Goal: Task Accomplishment & Management: Use online tool/utility

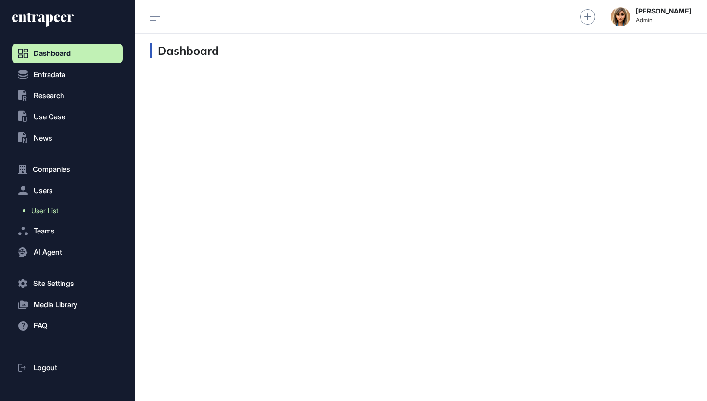
scroll to position [0, 0]
click at [43, 214] on span "User List" at bounding box center [44, 211] width 27 height 8
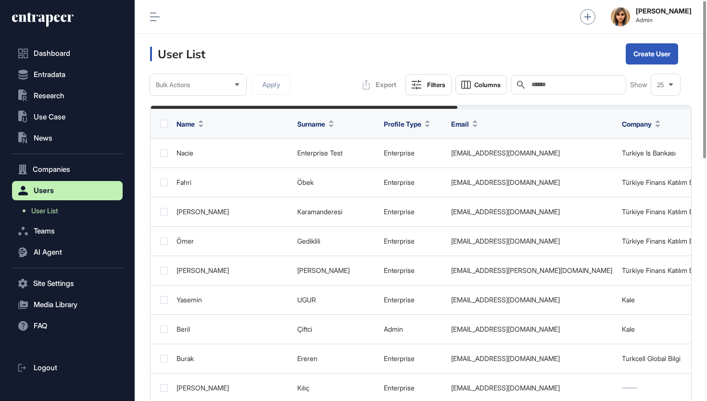
click at [562, 85] on input "text" at bounding box center [576, 85] width 90 height 8
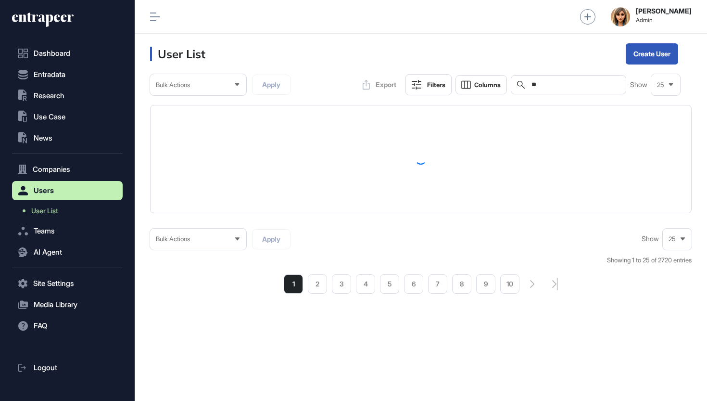
type input "*"
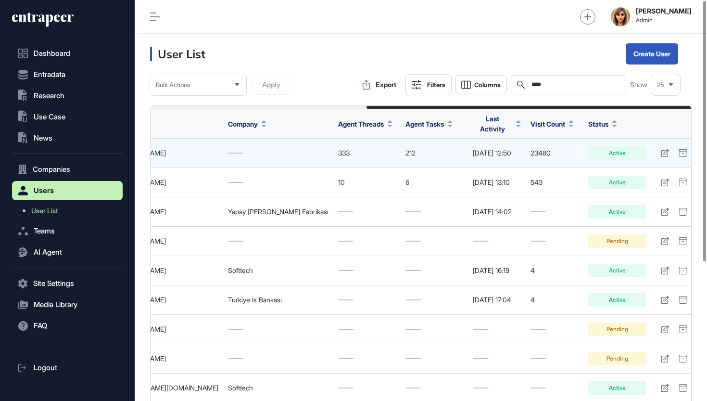
scroll to position [0, 359]
type input "****"
click at [662, 149] on icon at bounding box center [666, 153] width 8 height 8
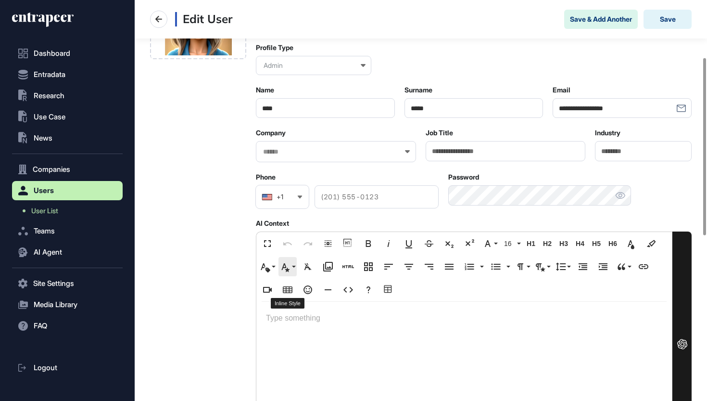
scroll to position [126, 0]
click at [321, 156] on input "text" at bounding box center [329, 152] width 135 height 8
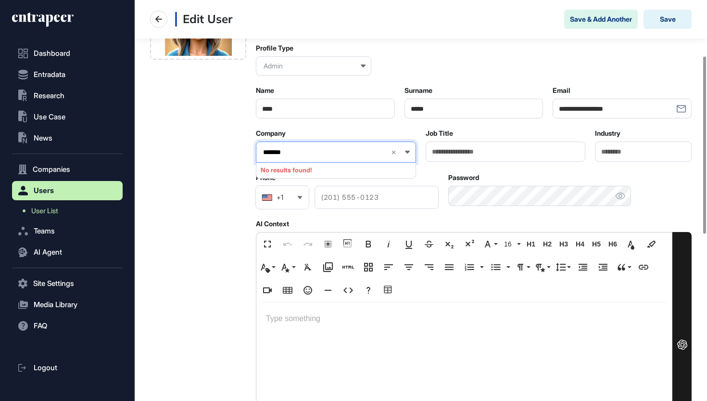
type input "********"
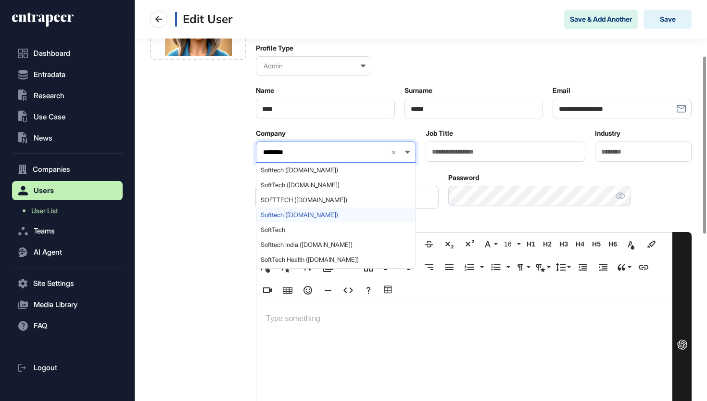
click at [286, 216] on span "Softtech (softtech.com.tr)" at bounding box center [336, 214] width 150 height 7
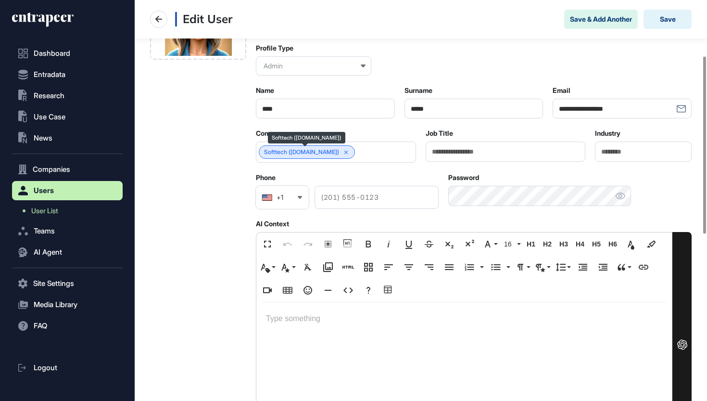
click at [305, 153] on link "Softtech (softtech.com.tr)" at bounding box center [301, 152] width 75 height 7
click at [666, 21] on button "Save" at bounding box center [668, 19] width 48 height 19
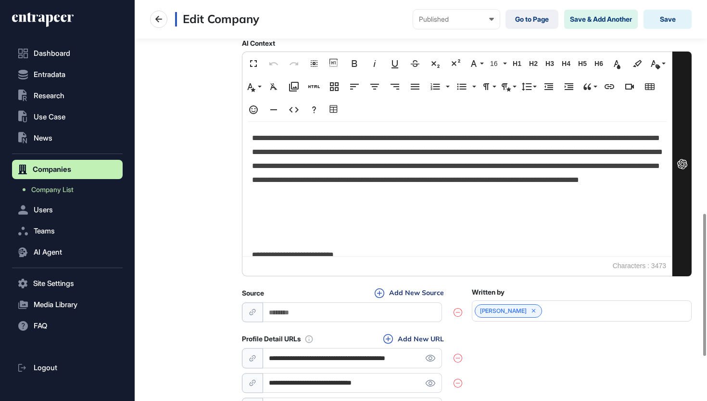
scroll to position [624, 0]
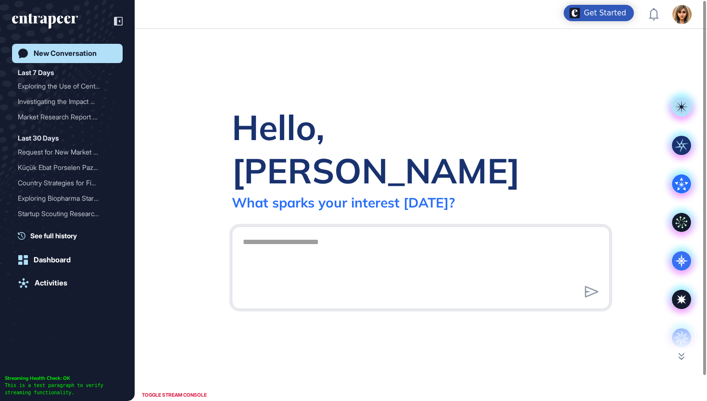
scroll to position [0, 0]
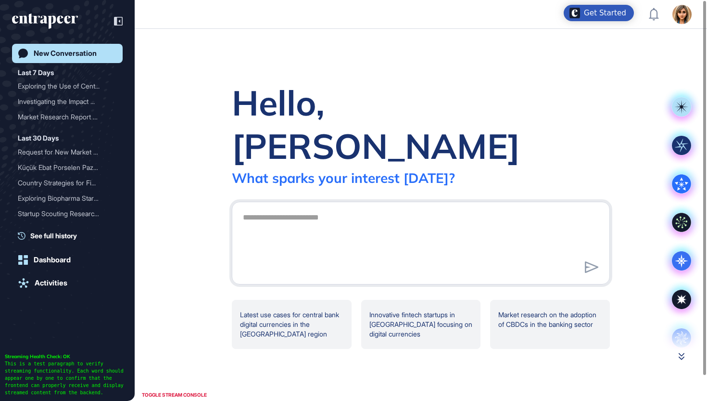
click at [681, 353] on icon at bounding box center [682, 356] width 6 height 7
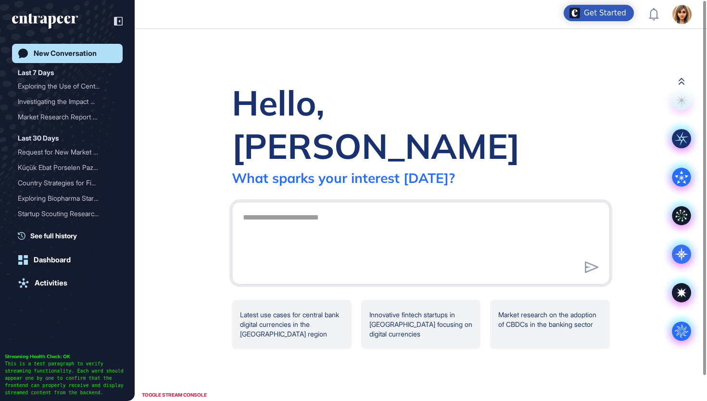
click at [681, 78] on icon at bounding box center [682, 81] width 6 height 7
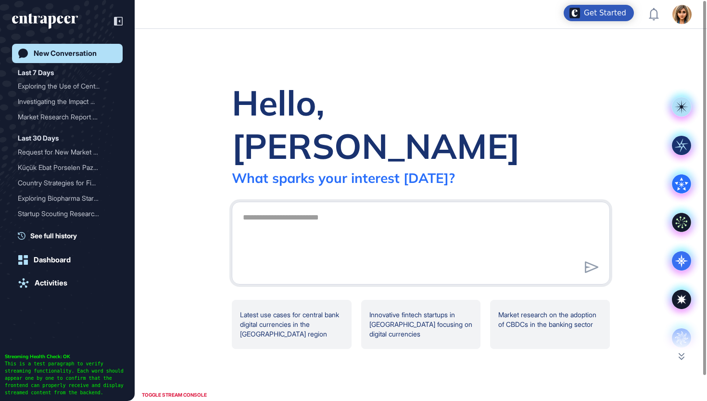
click at [683, 338] on div at bounding box center [682, 331] width 38 height 38
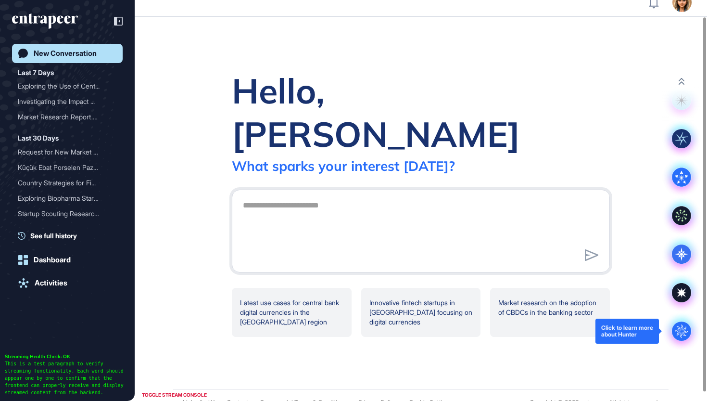
scroll to position [18, 0]
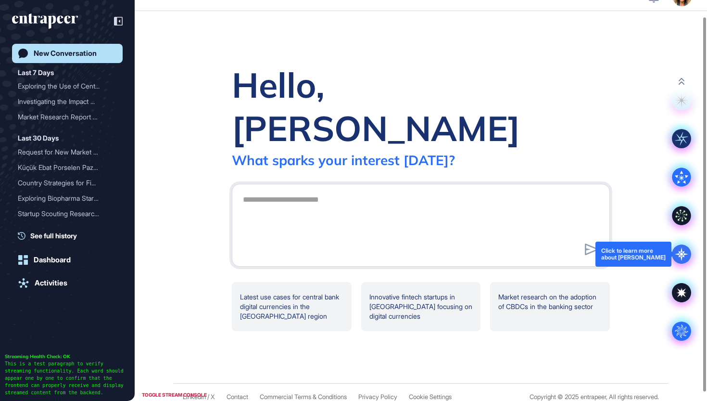
click at [681, 250] on icon at bounding box center [681, 253] width 13 height 13
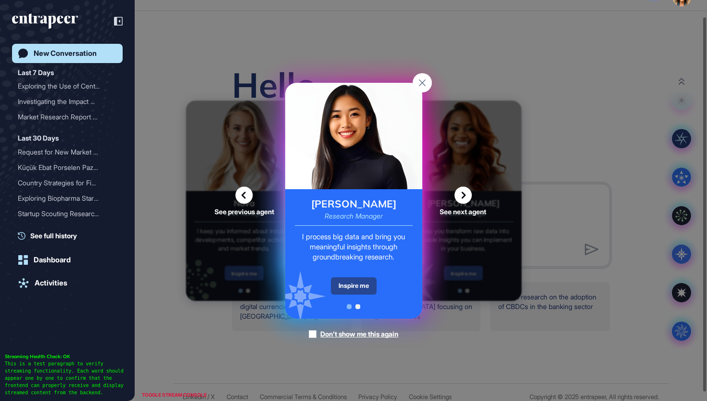
click at [359, 284] on div "Inspire me" at bounding box center [354, 285] width 46 height 17
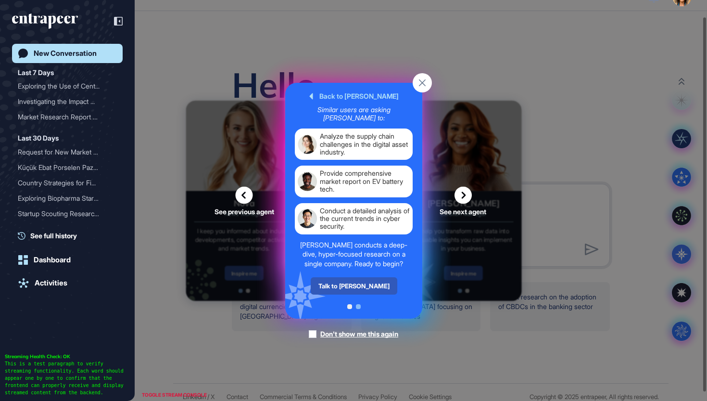
click at [359, 284] on div "Talk to Reese" at bounding box center [353, 285] width 87 height 17
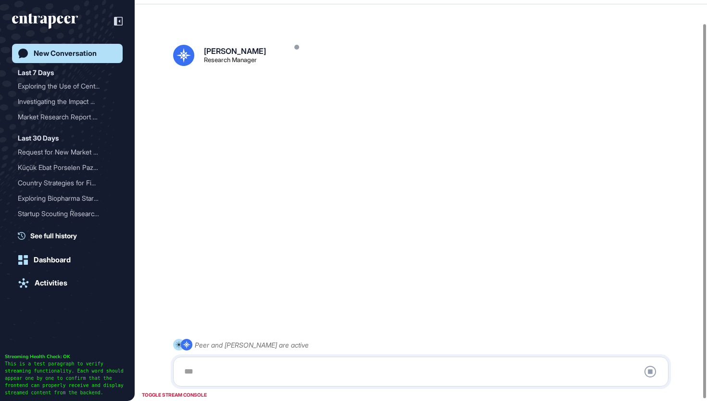
scroll to position [27, 0]
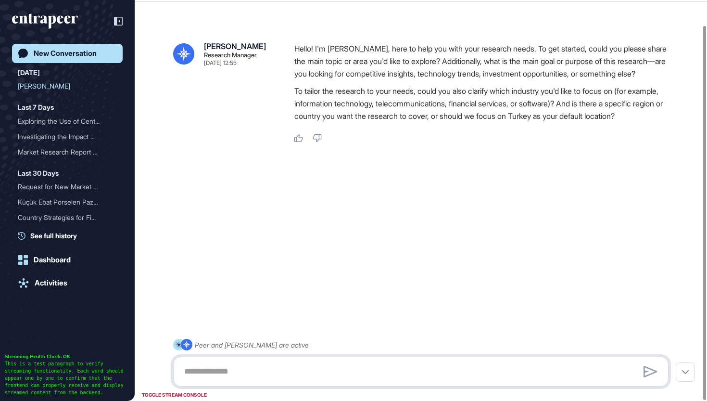
click at [331, 364] on textarea at bounding box center [421, 371] width 485 height 19
paste textarea "**********"
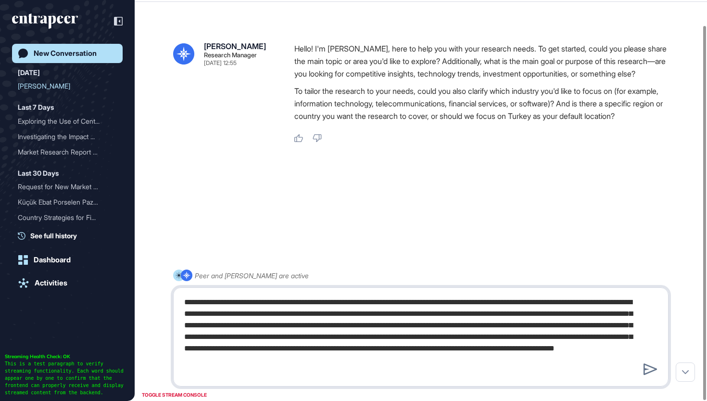
type textarea "**********"
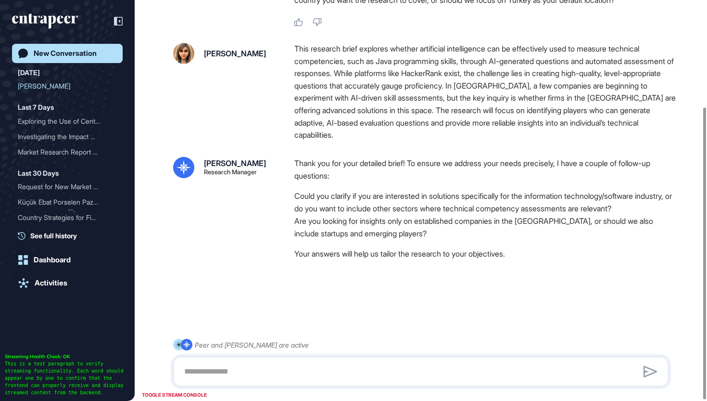
scroll to position [147, 0]
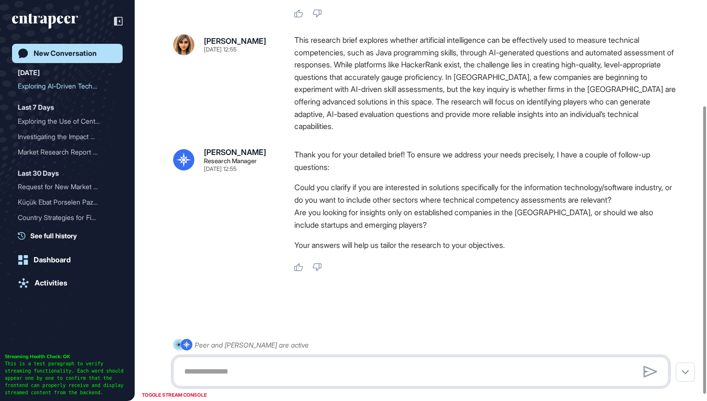
click at [362, 362] on textarea at bounding box center [421, 371] width 485 height 19
drag, startPoint x: 404, startPoint y: 232, endPoint x: 292, endPoint y: 233, distance: 112.1
click at [292, 233] on div "Reese Research Manager Sep 21, 2025 12:55 Thank you for your detailed brief! To…" at bounding box center [421, 210] width 496 height 124
copy li "startups and emerging players"
click at [332, 365] on textarea "**********" at bounding box center [421, 371] width 485 height 19
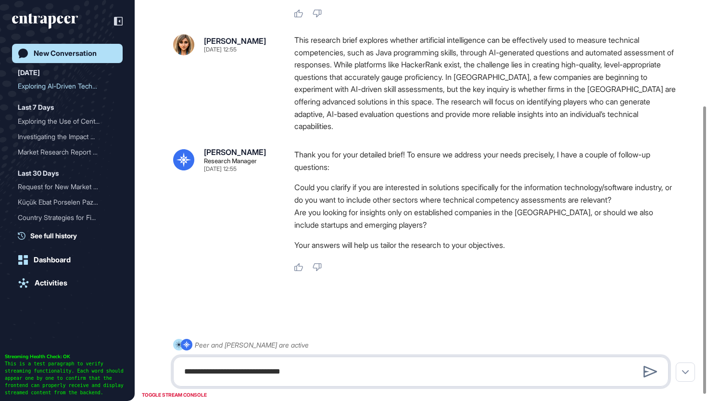
click at [329, 373] on textarea "**********" at bounding box center [421, 371] width 485 height 19
paste textarea "**********"
type textarea "**********"
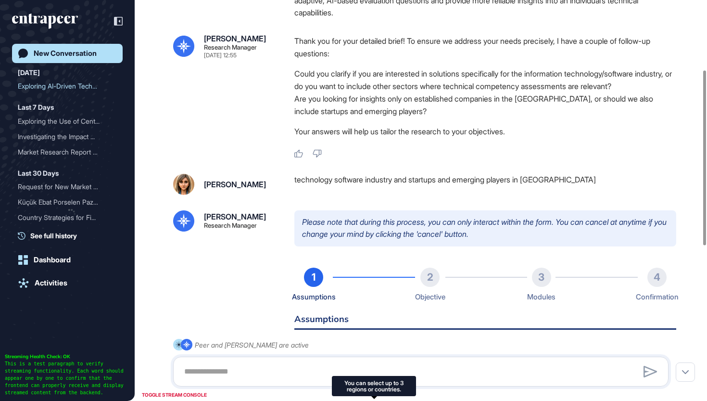
scroll to position [0, 0]
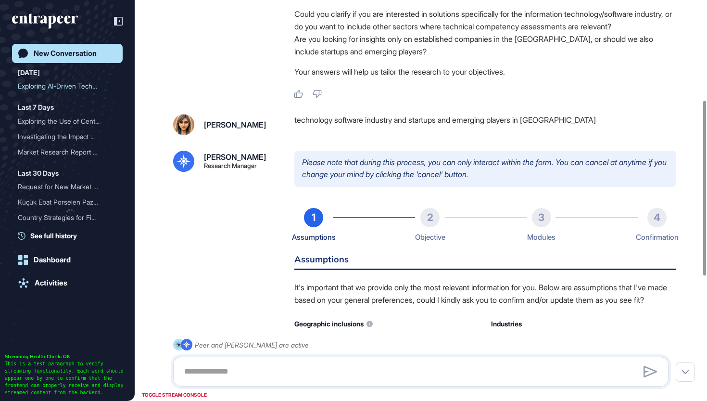
type input "********"
type input "*"
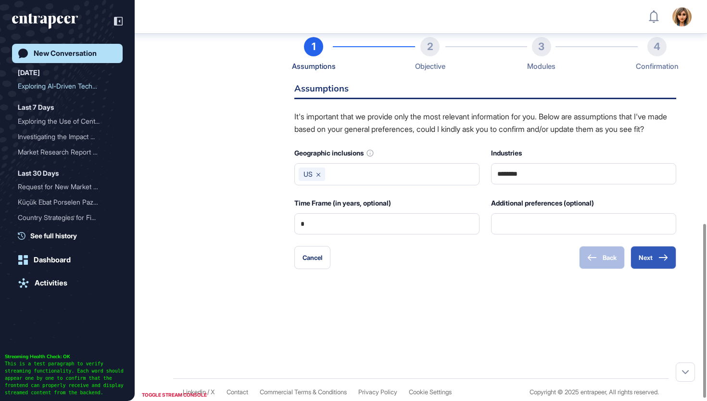
scroll to position [514, 0]
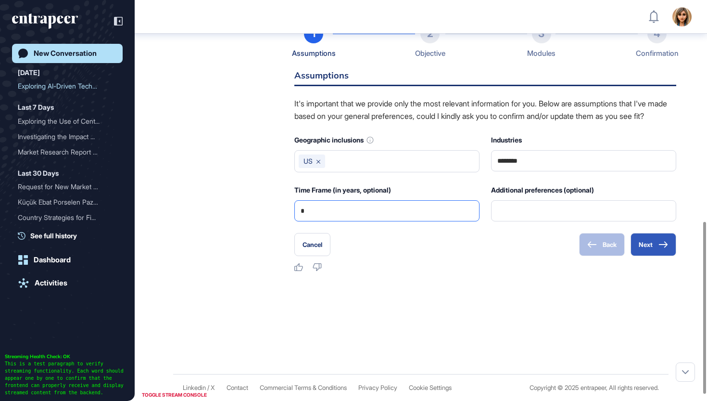
click at [334, 221] on input "*" at bounding box center [387, 211] width 173 height 20
click at [638, 256] on button "Next" at bounding box center [654, 244] width 46 height 23
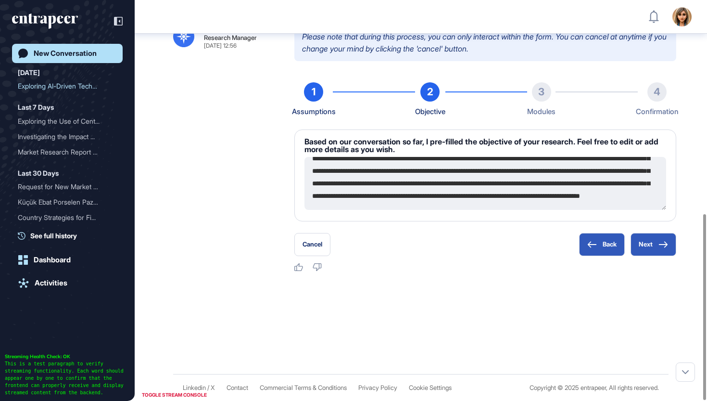
scroll to position [63, 0]
click at [666, 244] on icon at bounding box center [664, 244] width 10 height 7
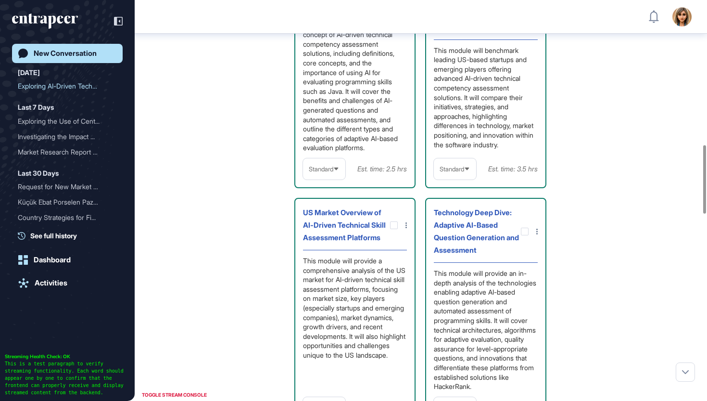
scroll to position [848, 0]
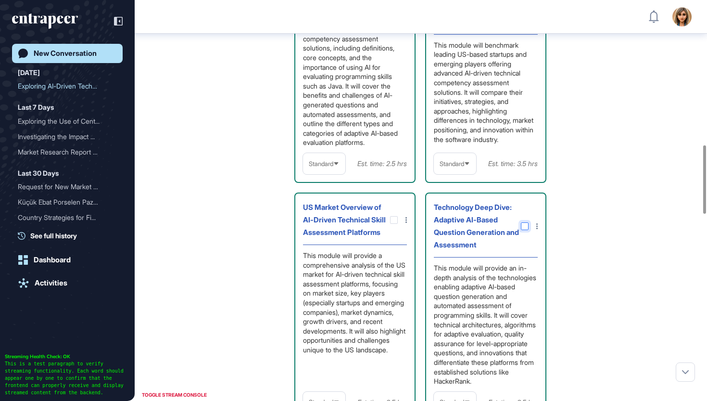
click at [527, 229] on div at bounding box center [525, 226] width 8 height 8
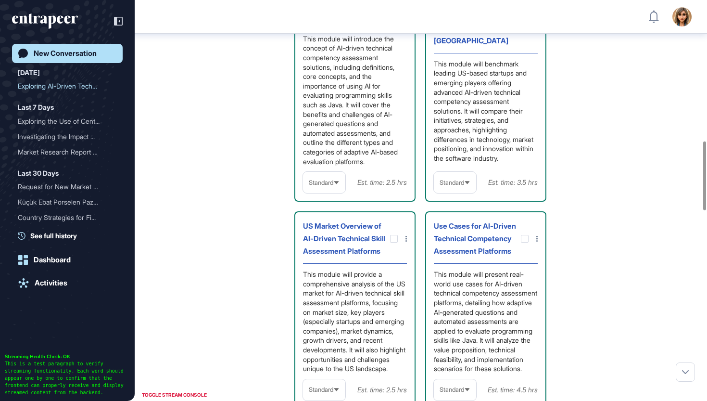
scroll to position [825, 0]
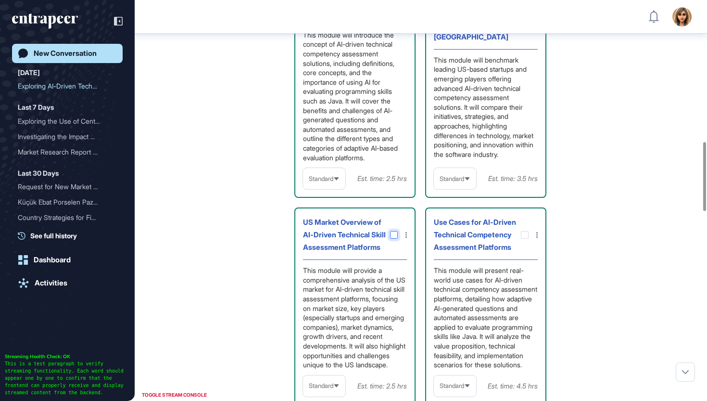
click at [397, 237] on div at bounding box center [394, 235] width 8 height 8
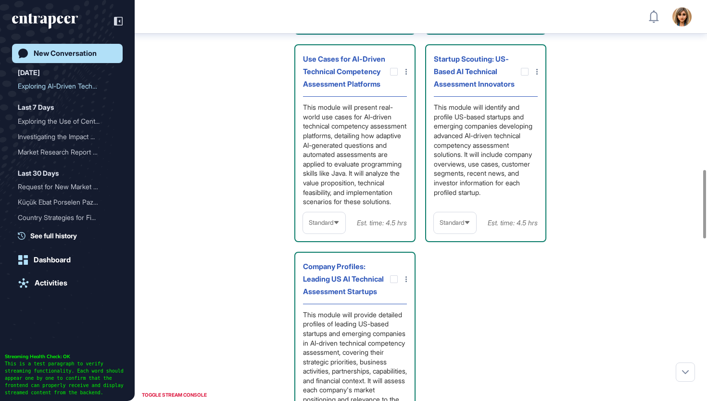
scroll to position [989, 0]
click at [457, 231] on div "Standard" at bounding box center [455, 222] width 42 height 19
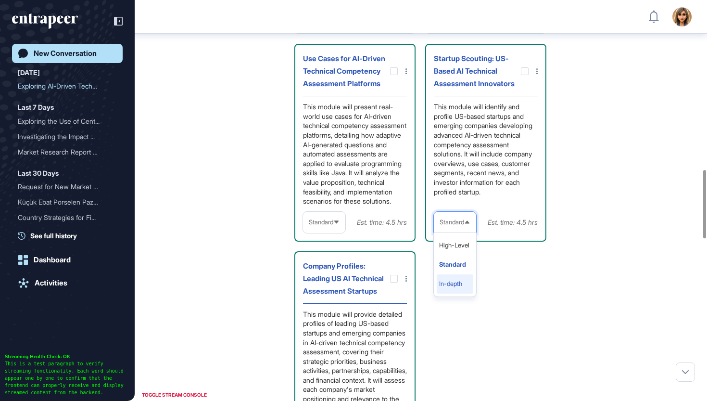
click at [449, 290] on li "In-depth" at bounding box center [455, 283] width 37 height 19
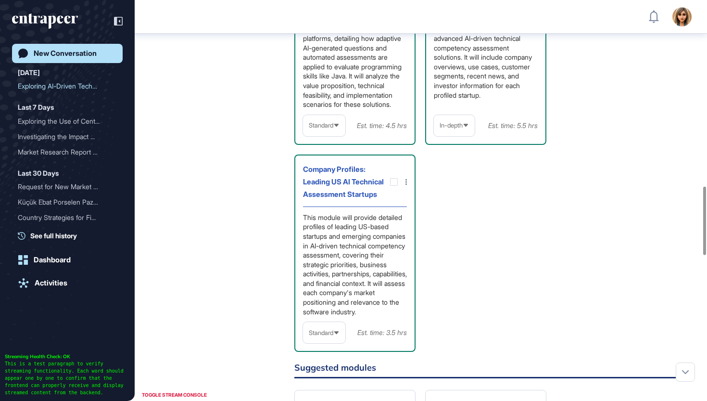
scroll to position [1138, 0]
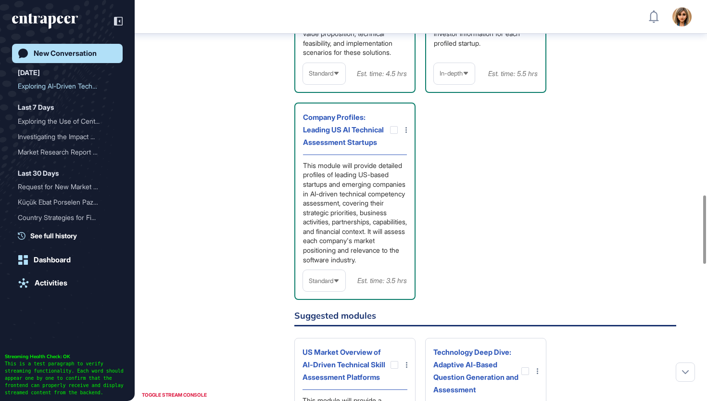
click at [328, 284] on span "Standard" at bounding box center [321, 280] width 25 height 7
click at [317, 352] on li "In-depth" at bounding box center [324, 342] width 37 height 19
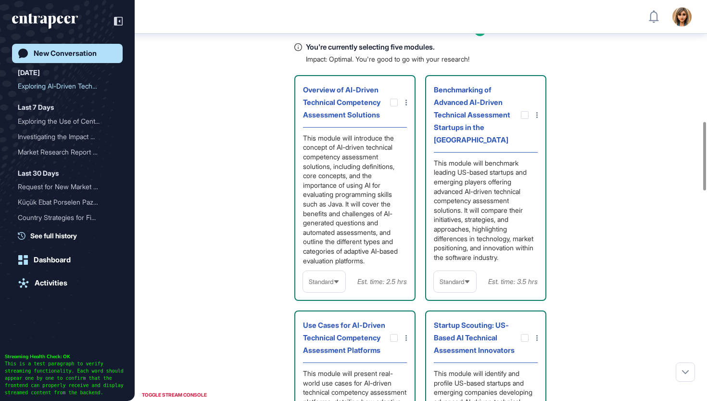
scroll to position [688, 0]
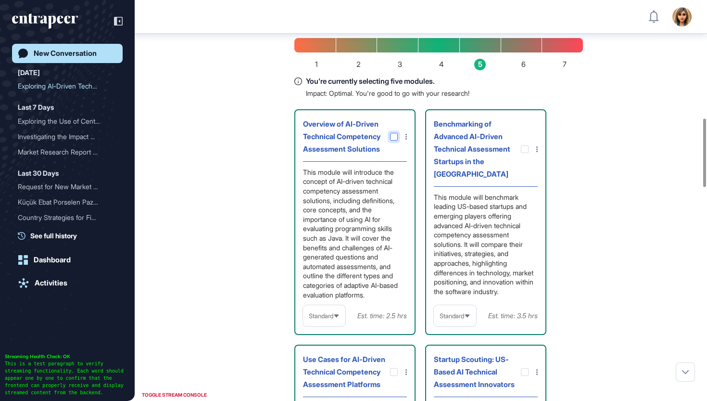
click at [0, 0] on icon at bounding box center [0, 0] width 0 height 0
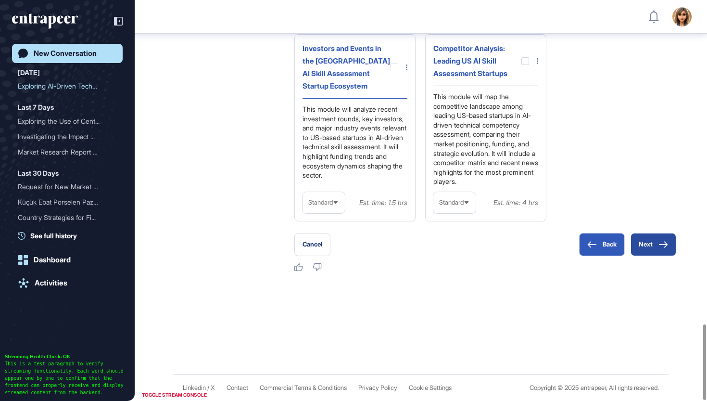
click at [646, 243] on button "Next" at bounding box center [654, 244] width 46 height 23
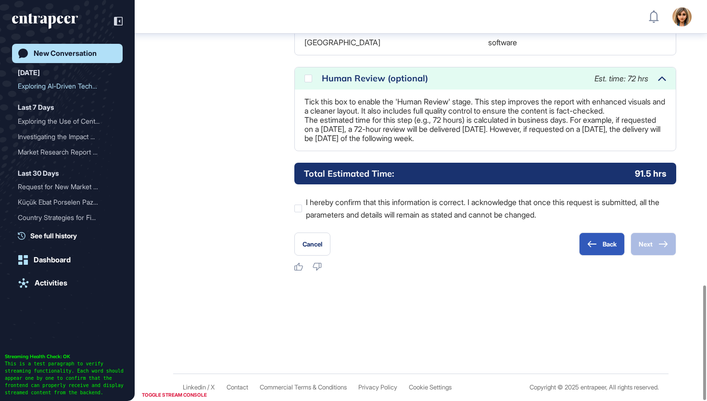
scroll to position [995, 0]
click at [310, 67] on div "Human Review (optional) Est. time: 72 hrs" at bounding box center [485, 78] width 381 height 22
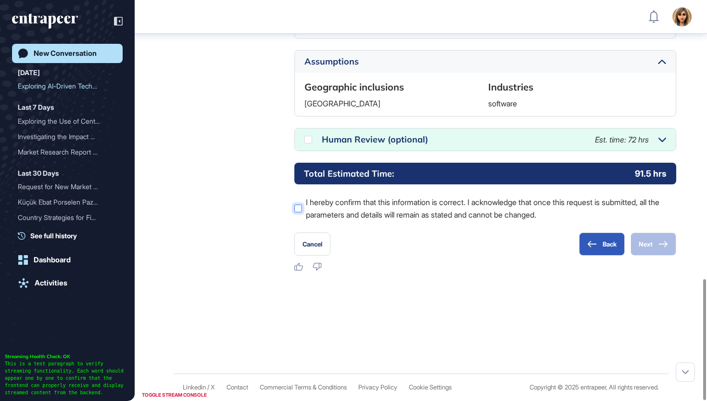
scroll to position [924, 0]
click at [313, 140] on div "Human Review (optional) Est. time: 72 hrs" at bounding box center [485, 139] width 381 height 22
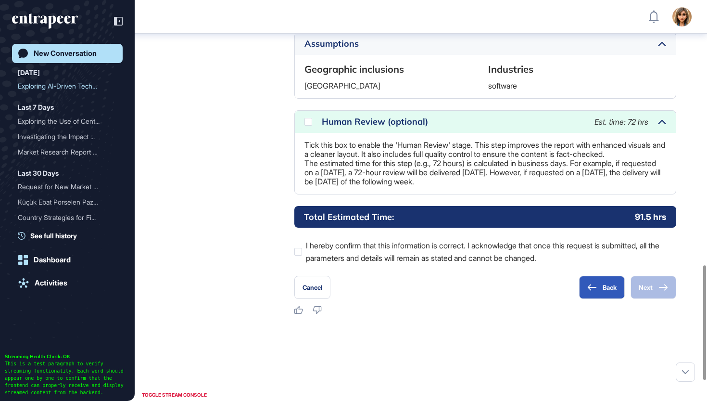
click at [304, 133] on div "Human Review (optional) Est. time: 72 hrs" at bounding box center [485, 122] width 381 height 22
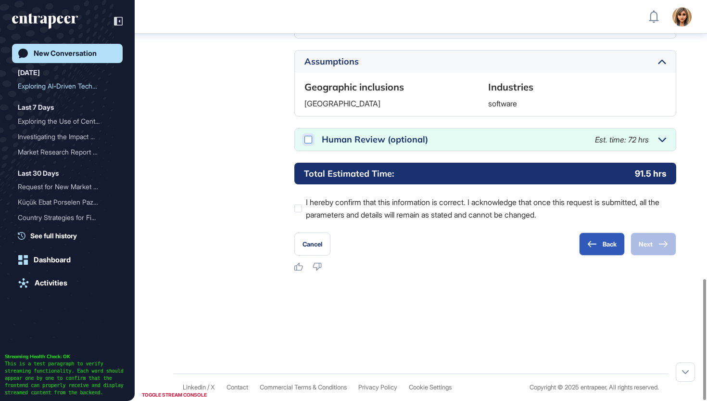
click at [0, 0] on icon at bounding box center [0, 0] width 0 height 0
click at [299, 210] on div at bounding box center [299, 209] width 8 height 8
click at [654, 241] on button "Next" at bounding box center [654, 243] width 46 height 23
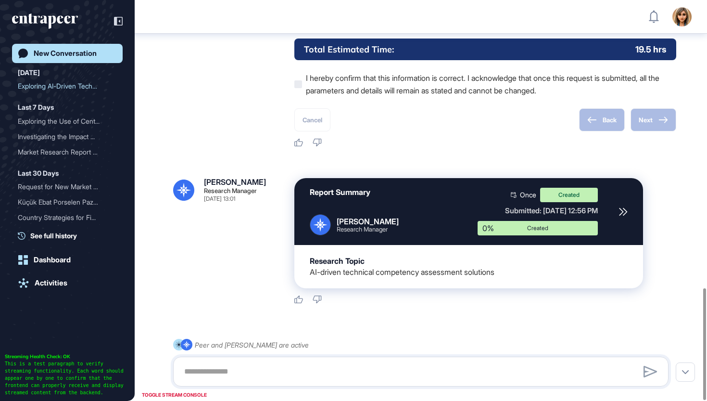
scroll to position [1031, 0]
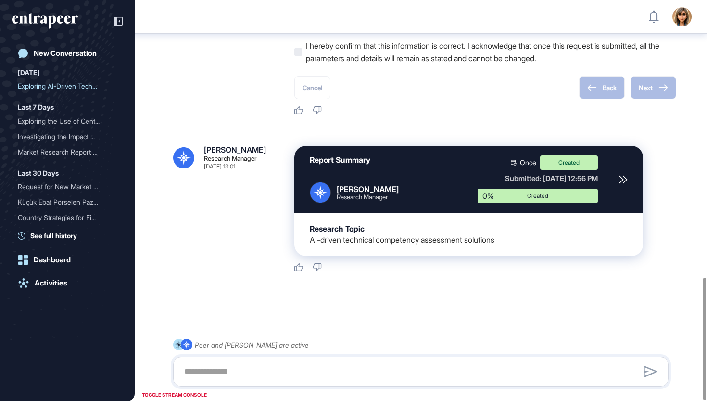
scroll to position [908, 0]
click at [625, 180] on icon at bounding box center [623, 179] width 9 height 9
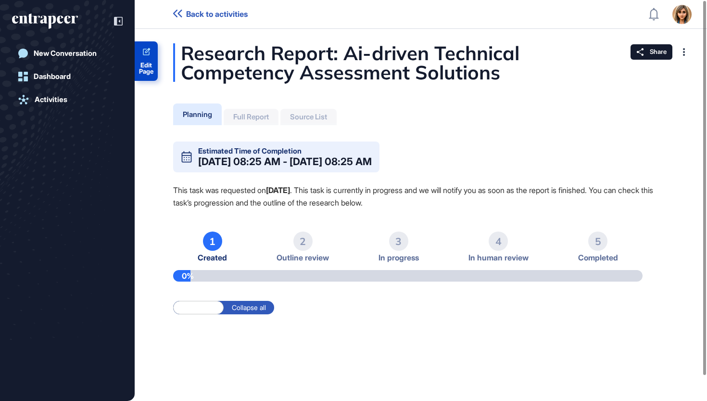
click at [154, 64] on span "Edit Page" at bounding box center [146, 68] width 23 height 13
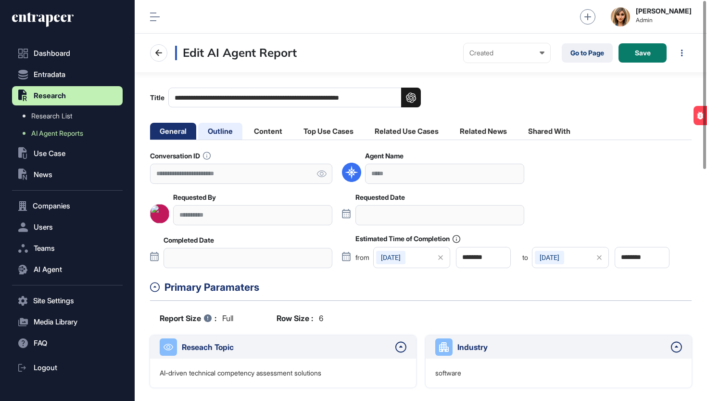
click at [222, 134] on li "Outline" at bounding box center [220, 131] width 44 height 17
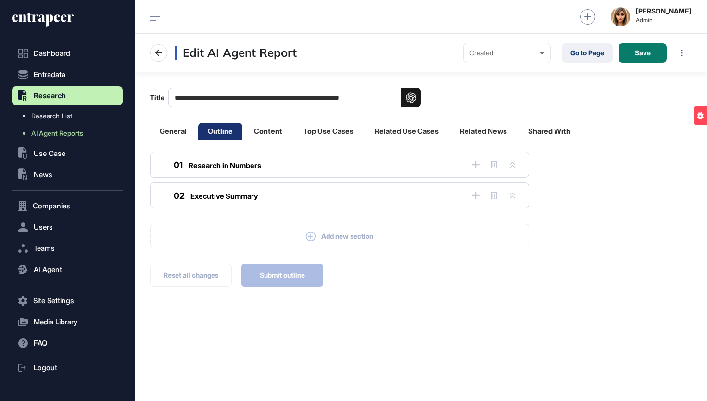
click at [58, 19] on icon at bounding box center [43, 19] width 62 height 15
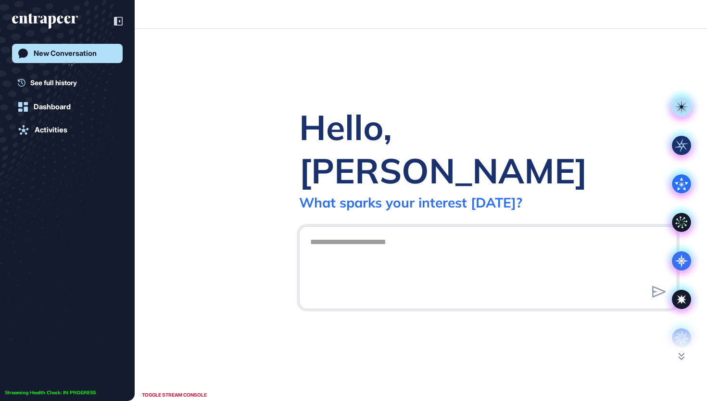
scroll to position [0, 0]
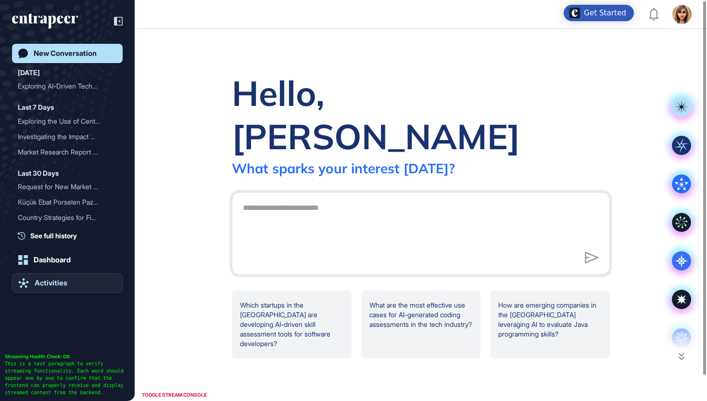
click at [79, 276] on link "Activities" at bounding box center [67, 282] width 111 height 19
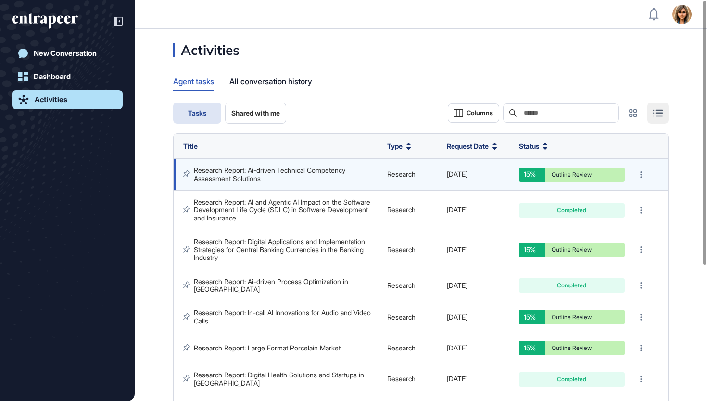
click at [338, 166] on link "Research Report: Ai-driven Technical Competency Assessment Solutions" at bounding box center [271, 174] width 154 height 16
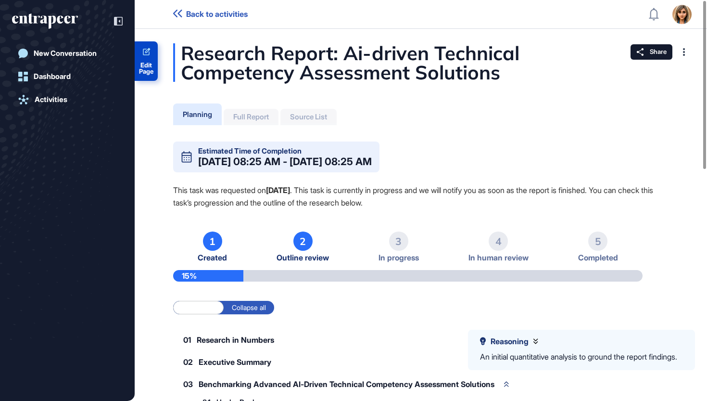
click at [143, 74] on span "Edit Page" at bounding box center [146, 68] width 23 height 13
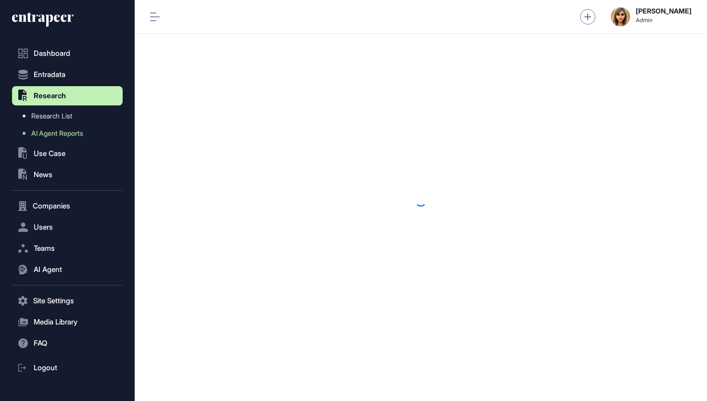
scroll to position [0, 0]
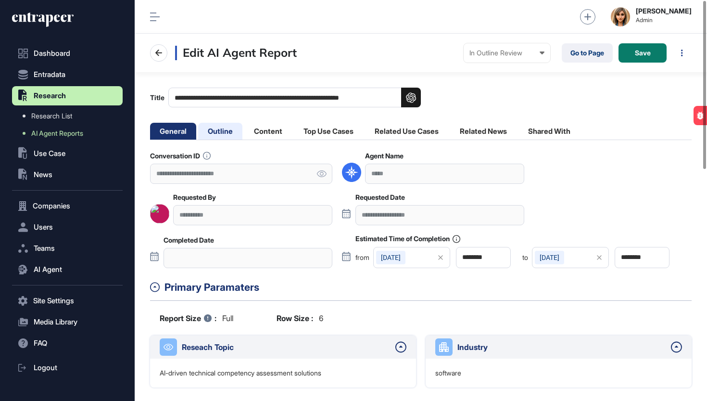
click at [226, 132] on li "Outline" at bounding box center [220, 131] width 44 height 17
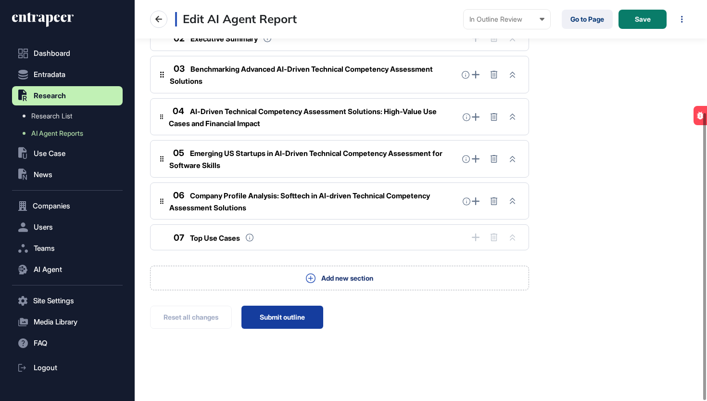
scroll to position [157, 0]
click at [256, 315] on button "Submit outline" at bounding box center [283, 317] width 82 height 23
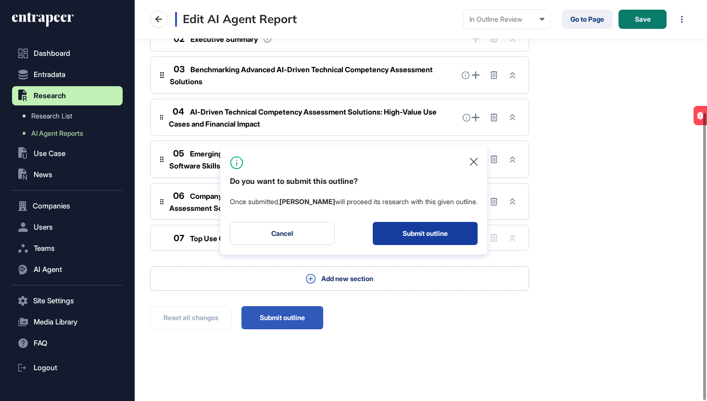
click at [439, 233] on button "Submit outline" at bounding box center [425, 233] width 105 height 23
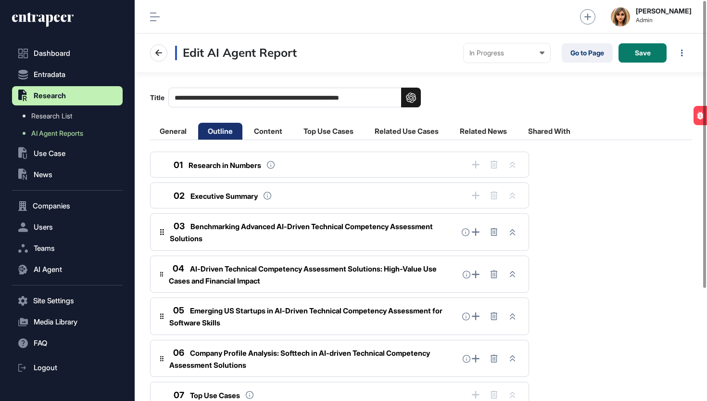
scroll to position [0, 0]
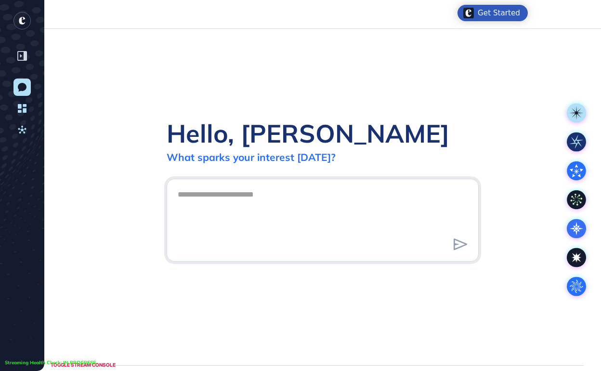
scroll to position [0, 0]
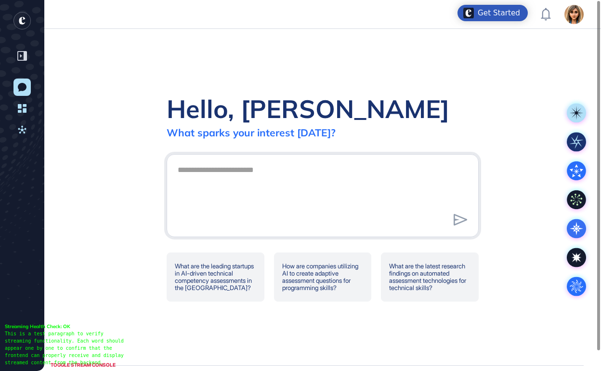
click at [24, 19] on icon "entrapeer-logo" at bounding box center [22, 21] width 6 height 8
click at [22, 58] on icon at bounding box center [22, 56] width 10 height 10
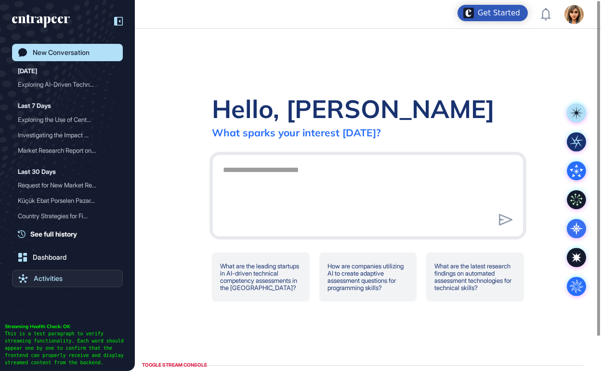
click at [25, 274] on icon at bounding box center [23, 278] width 10 height 9
